Goal: Information Seeking & Learning: Learn about a topic

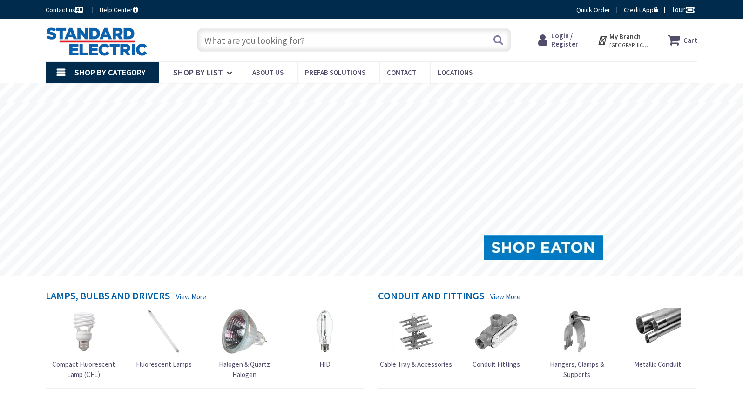
click at [210, 37] on input "text" at bounding box center [354, 39] width 314 height 23
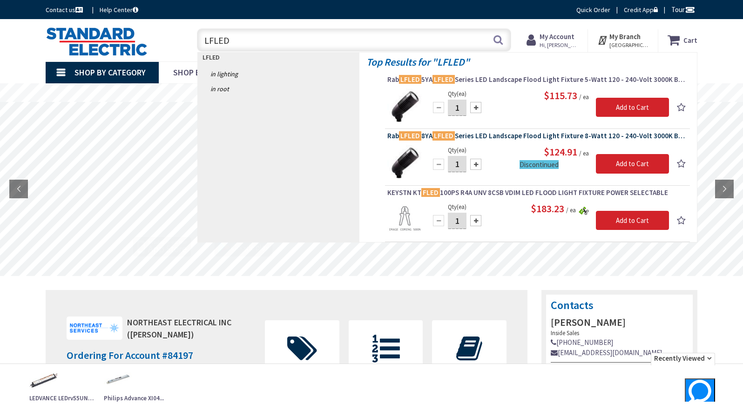
type input "LFLED"
click at [459, 136] on span "Rab LFLED 8YA LFLED Series LED Landscape Flood Light Fixture 8-Watt 120 - 240-V…" at bounding box center [538, 135] width 300 height 9
